Goal: Contribute content: Add original content to the website for others to see

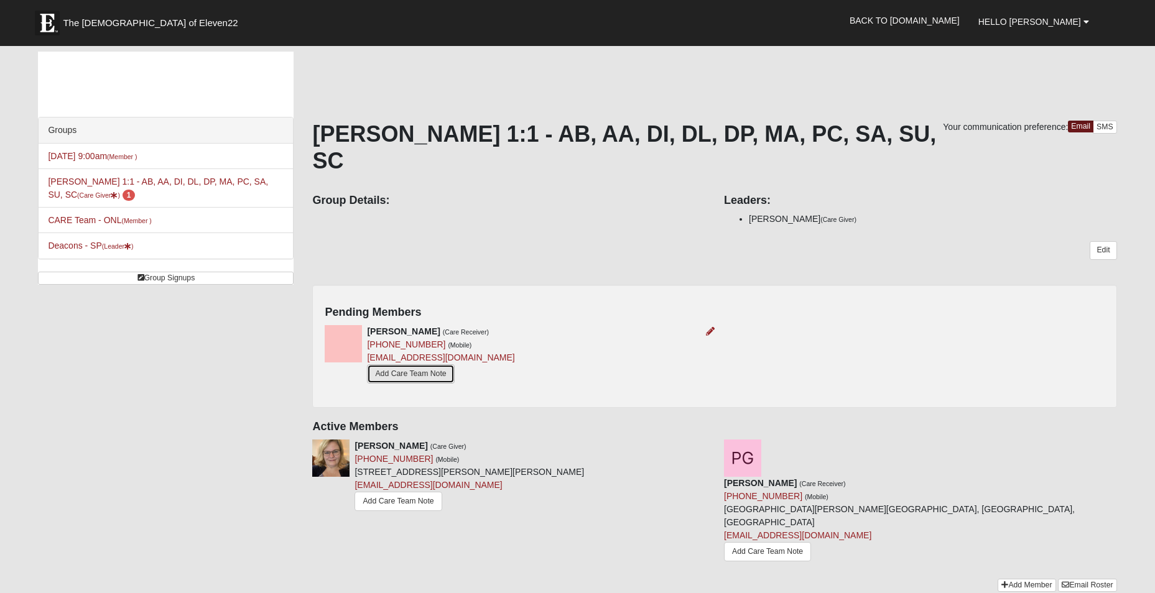
click at [417, 365] on link "Add Care Team Note" at bounding box center [410, 374] width 87 height 19
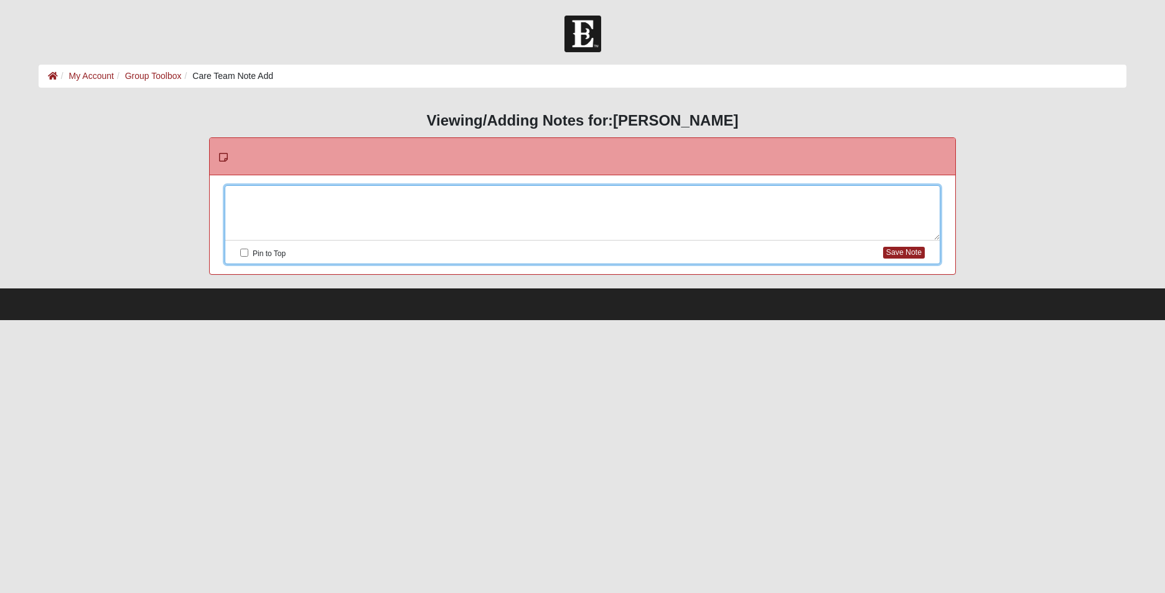
click at [381, 199] on div at bounding box center [582, 213] width 714 height 55
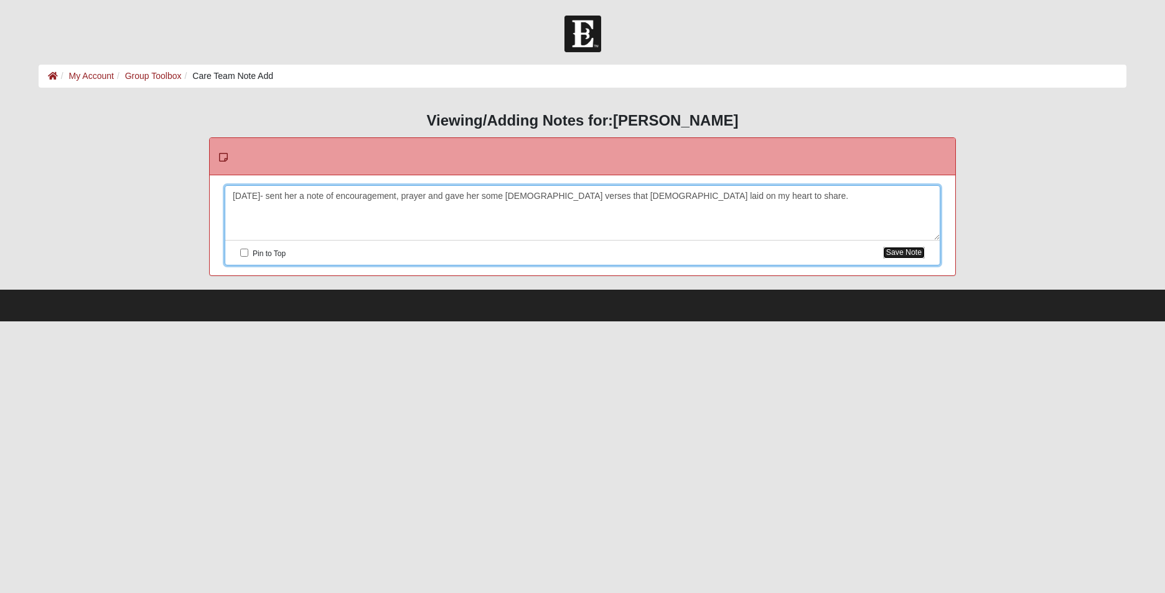
click at [896, 254] on button "Save Note" at bounding box center [904, 253] width 42 height 12
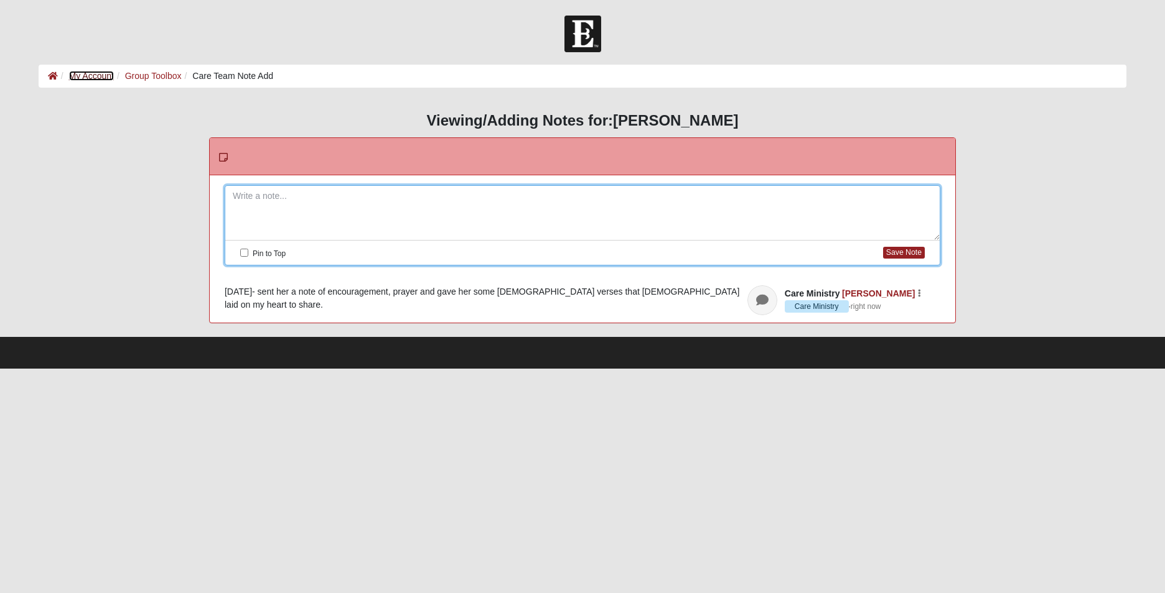
click at [103, 72] on link "My Account" at bounding box center [91, 76] width 45 height 10
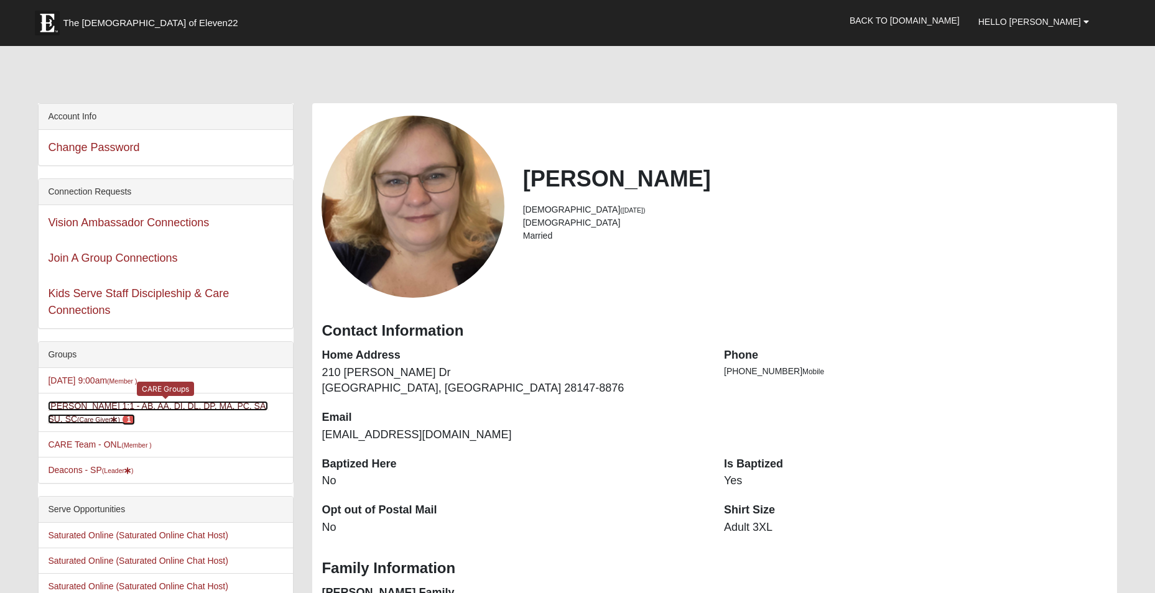
click at [141, 406] on link "[PERSON_NAME] 1:1 - AB, AA, DI, DL, DP, MA, PC, SA, SU, SC (Care Giver ) 1" at bounding box center [158, 412] width 220 height 23
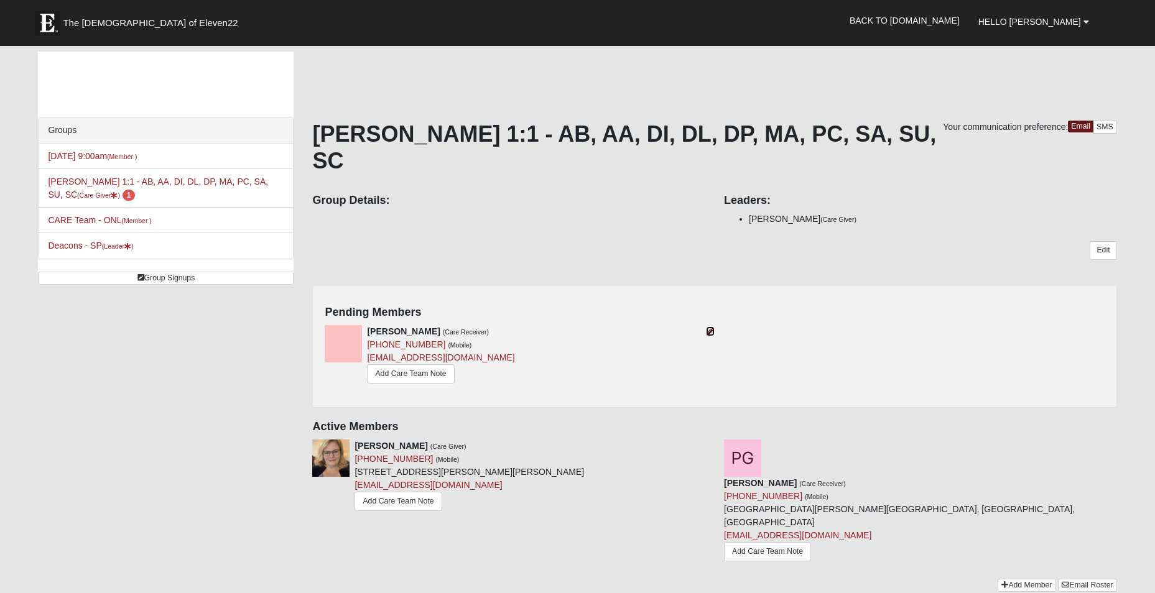
click at [706, 327] on icon at bounding box center [710, 331] width 9 height 9
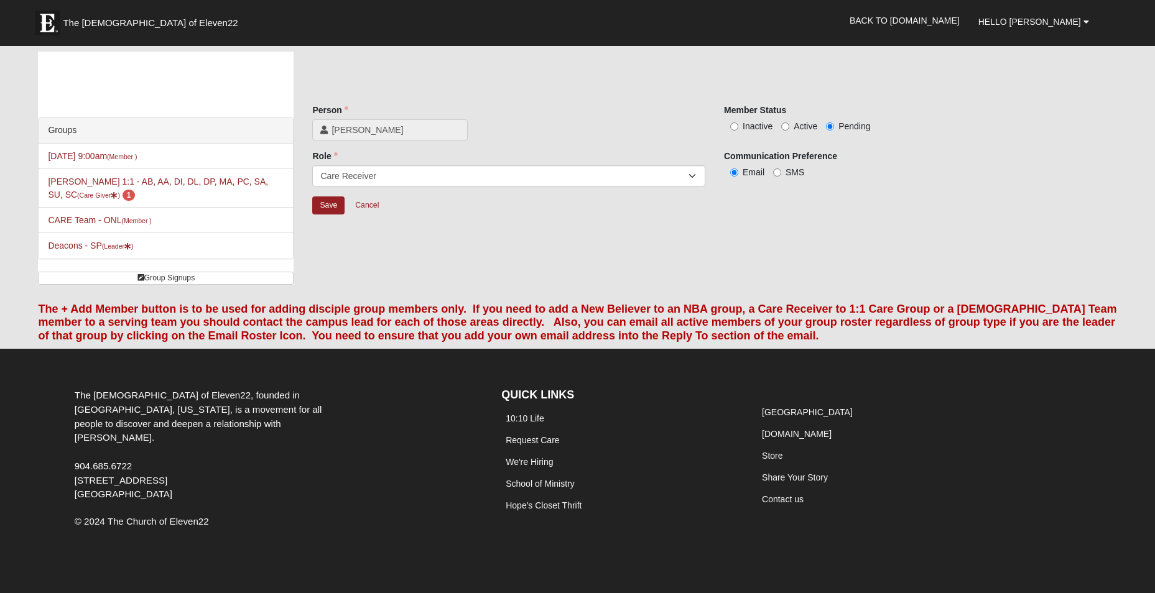
click at [796, 124] on span "Active" at bounding box center [806, 126] width 24 height 10
click at [789, 124] on input "Active" at bounding box center [785, 127] width 8 height 8
radio input "true"
click at [325, 207] on input "Save" at bounding box center [328, 206] width 32 height 18
